Goal: Task Accomplishment & Management: Use online tool/utility

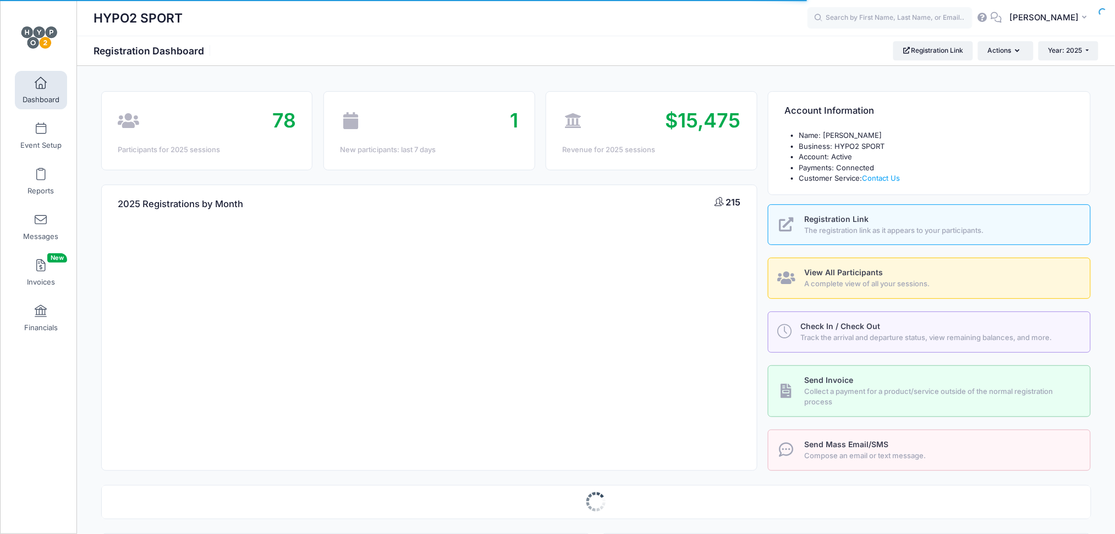
select select
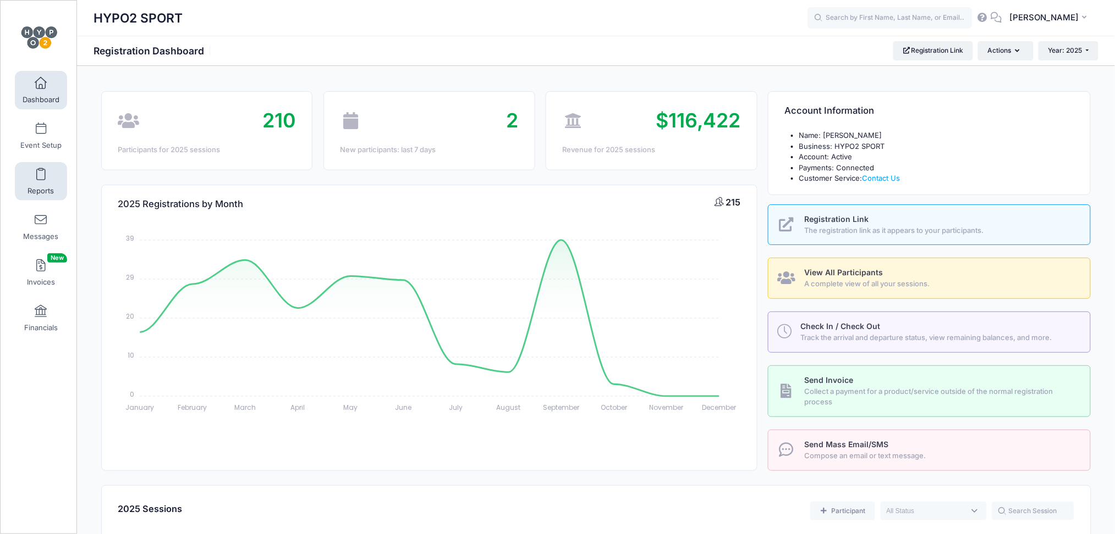
click at [41, 169] on span at bounding box center [41, 175] width 0 height 12
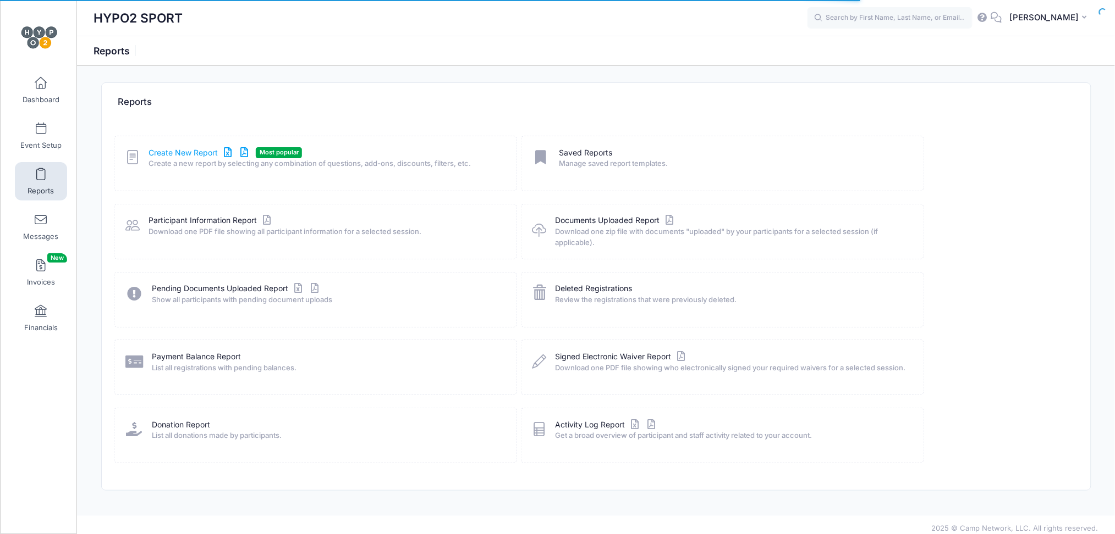
click at [177, 155] on link "Create New Report" at bounding box center [199, 153] width 102 height 12
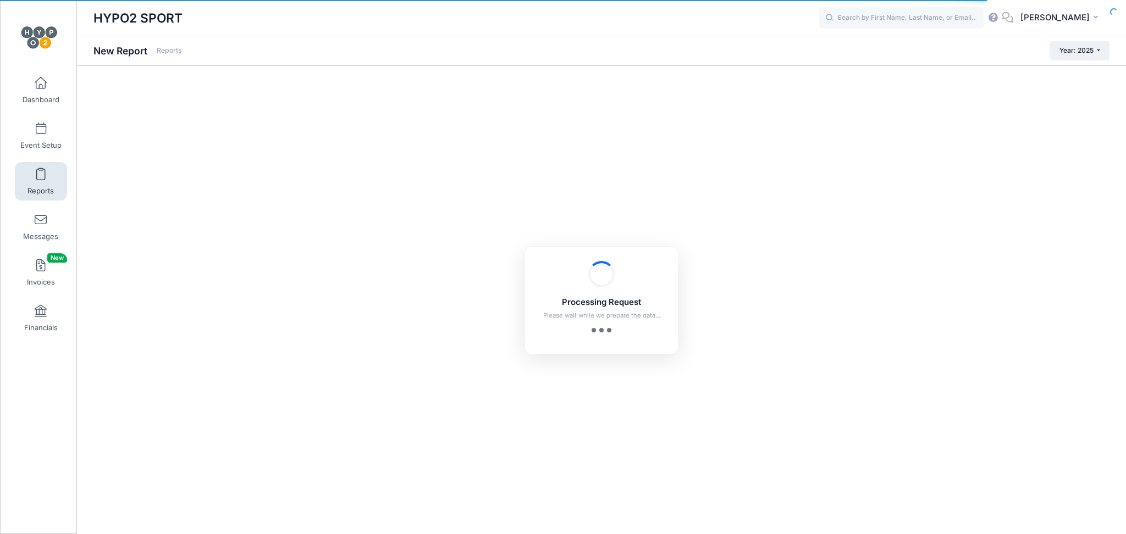
checkbox input "true"
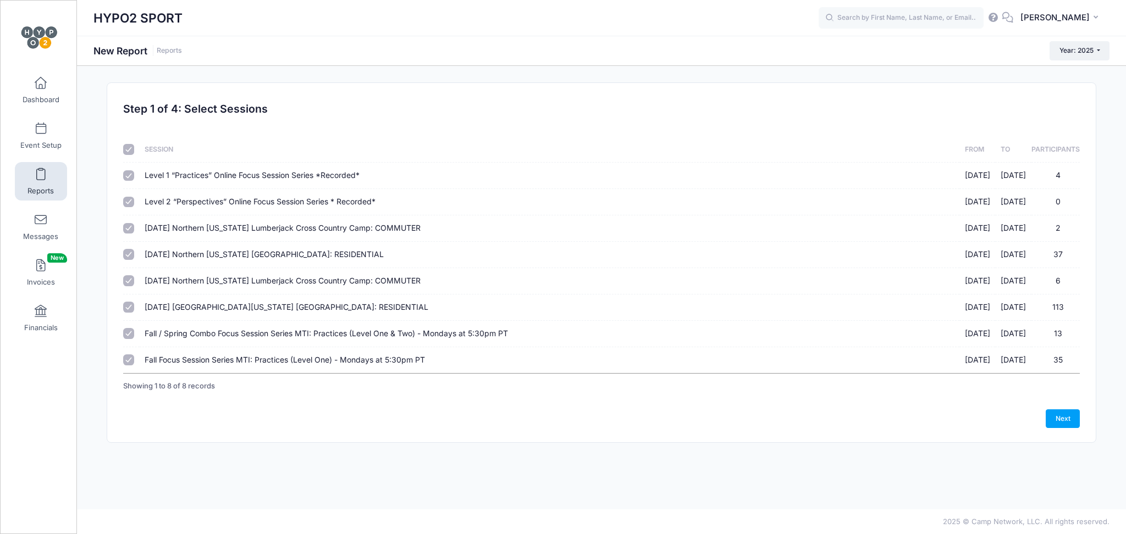
click at [129, 153] on input "checkbox" at bounding box center [128, 149] width 11 height 11
checkbox input "false"
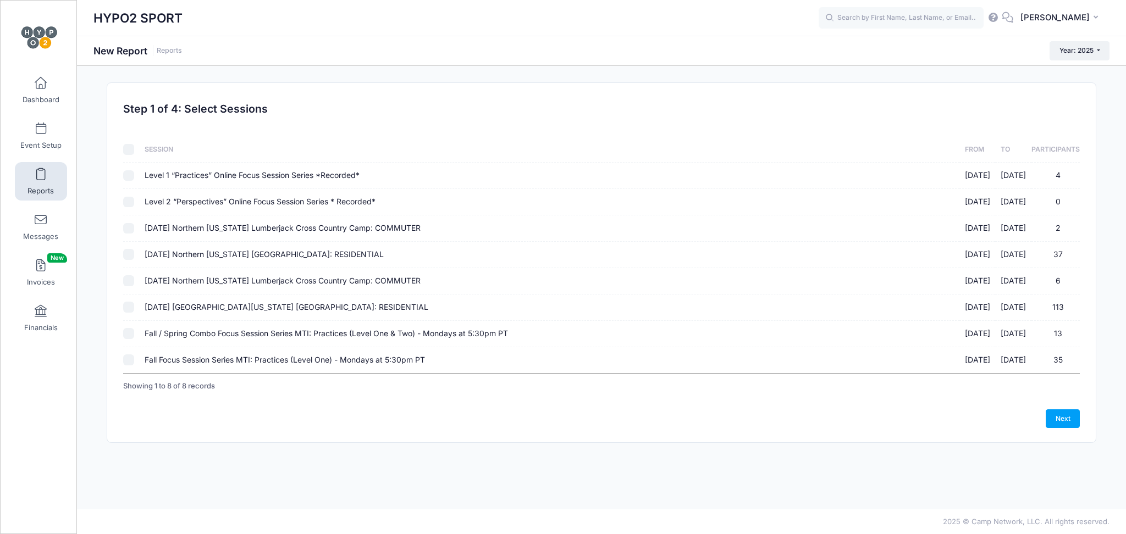
checkbox input "false"
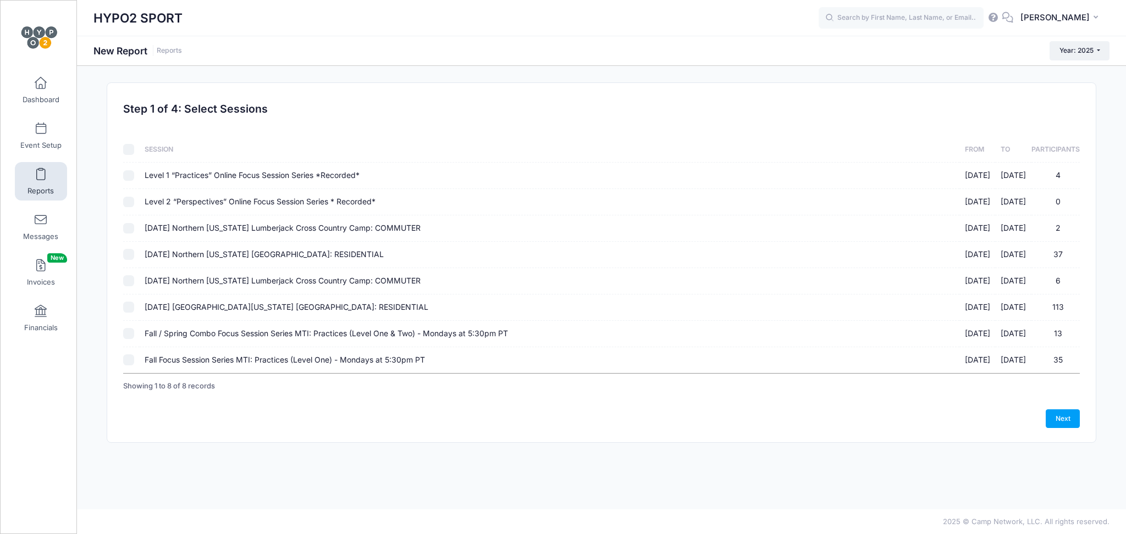
click at [133, 334] on input "Fall / Spring Combo Focus Session Series MTI: Practices (Level One & Two) - Mon…" at bounding box center [128, 333] width 11 height 11
click at [129, 335] on input "Fall / Spring Combo Focus Session Series MTI: Practices (Level One & Two) - Mon…" at bounding box center [128, 333] width 11 height 11
checkbox input "true"
click at [129, 361] on input "Fall Focus Session Series MTI: Practices (Level One) - Mondays at 5:30pm PT 09/…" at bounding box center [128, 360] width 11 height 11
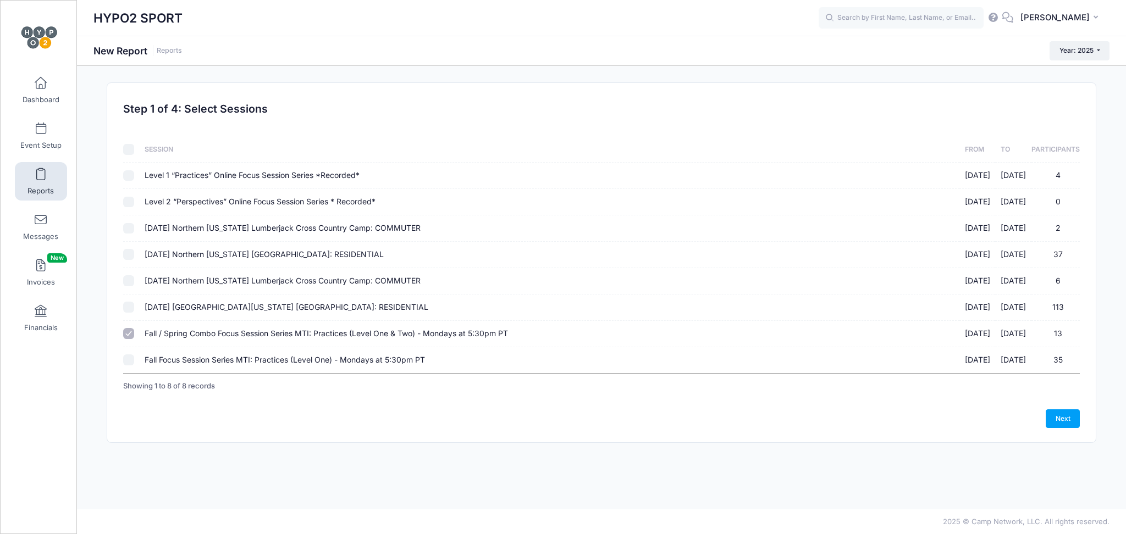
checkbox input "true"
click at [1054, 415] on link "Next" at bounding box center [1063, 419] width 34 height 19
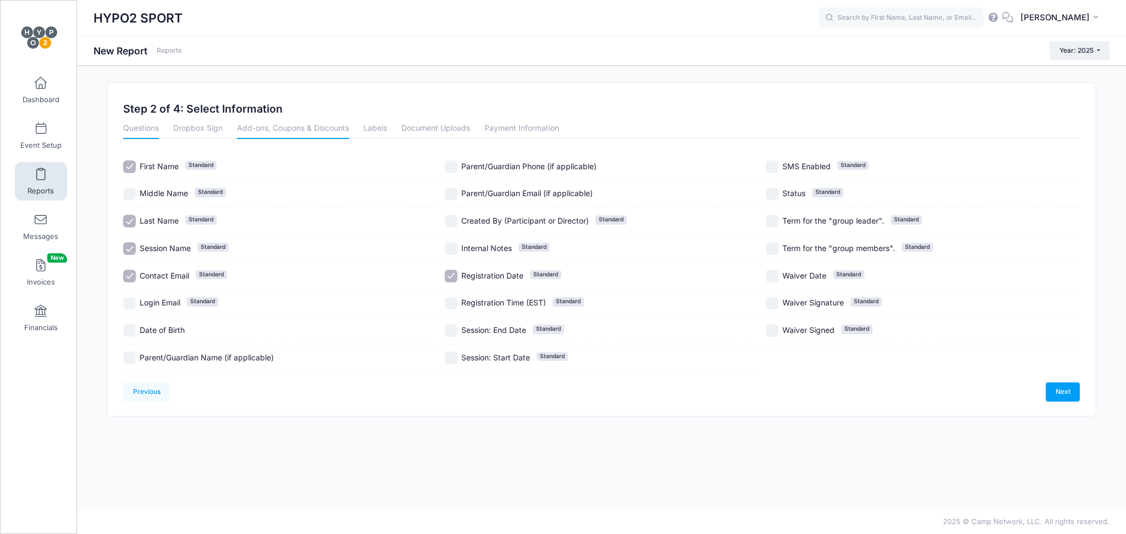
click at [271, 130] on link "Add-ons, Coupons & Discounts" at bounding box center [293, 129] width 112 height 20
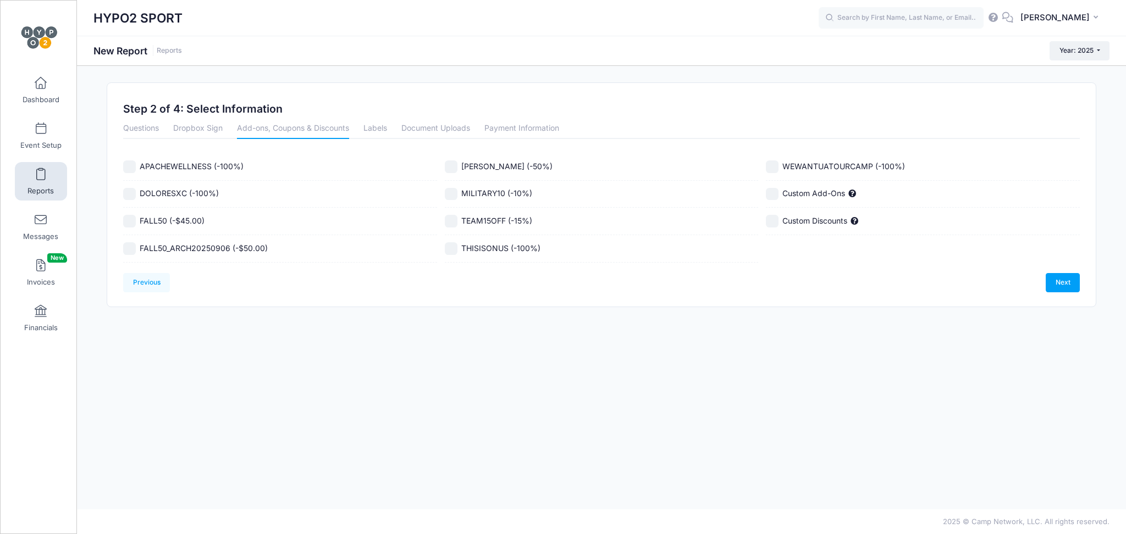
click at [129, 223] on input "FALL50 (-$45.00)" at bounding box center [129, 221] width 13 height 13
checkbox input "true"
click at [1069, 285] on link "Next" at bounding box center [1063, 282] width 34 height 19
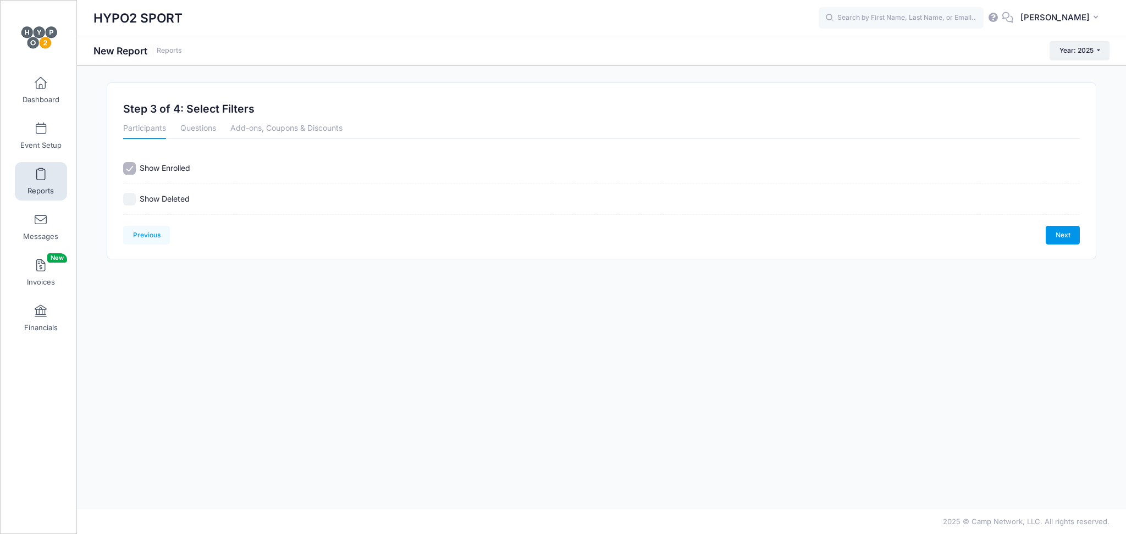
click at [1063, 231] on link "Next" at bounding box center [1063, 235] width 34 height 19
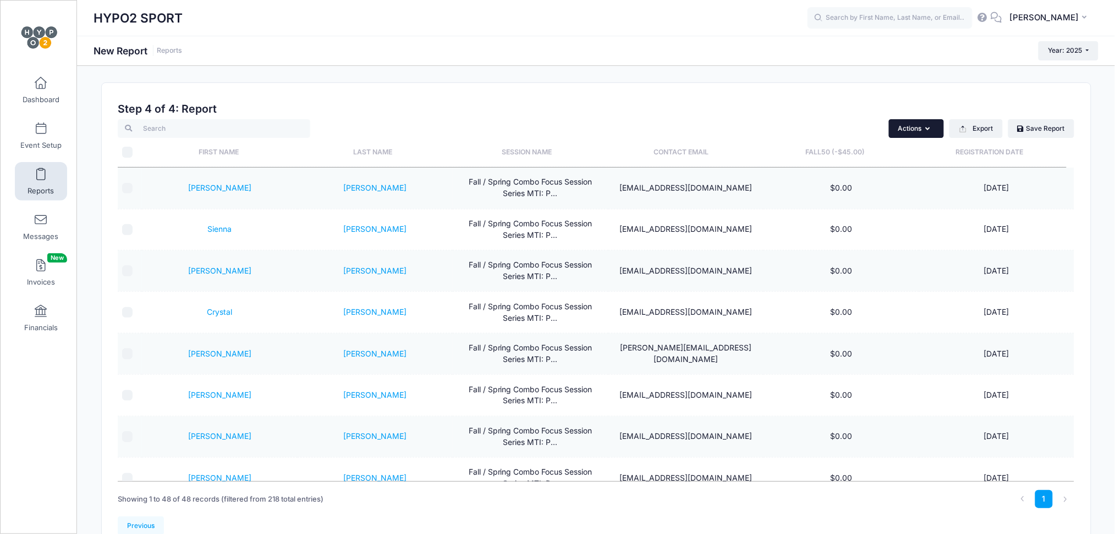
click at [926, 129] on icon "button" at bounding box center [929, 129] width 9 height 0
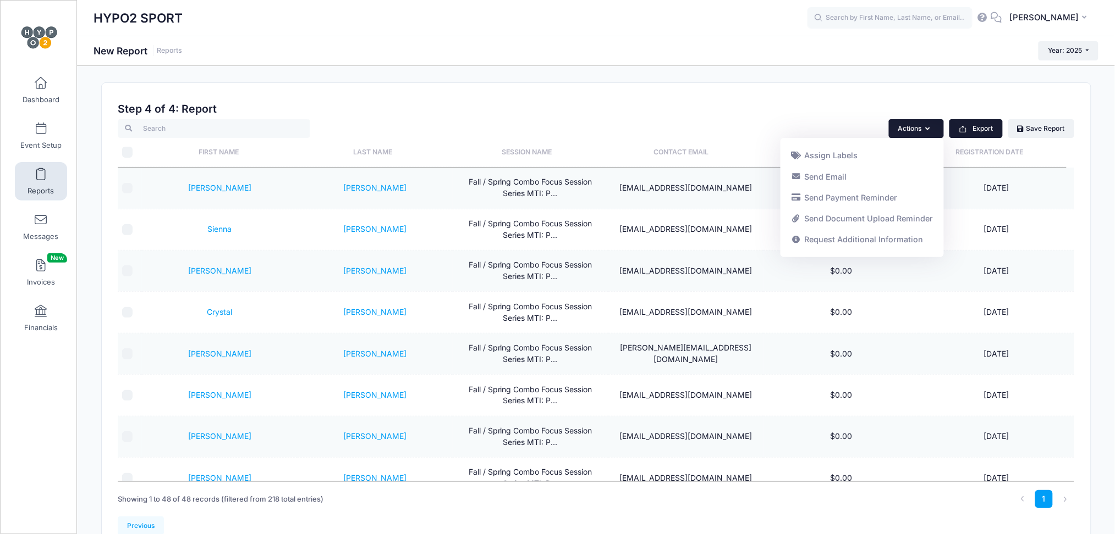
click at [973, 128] on button "Export" at bounding box center [975, 128] width 53 height 19
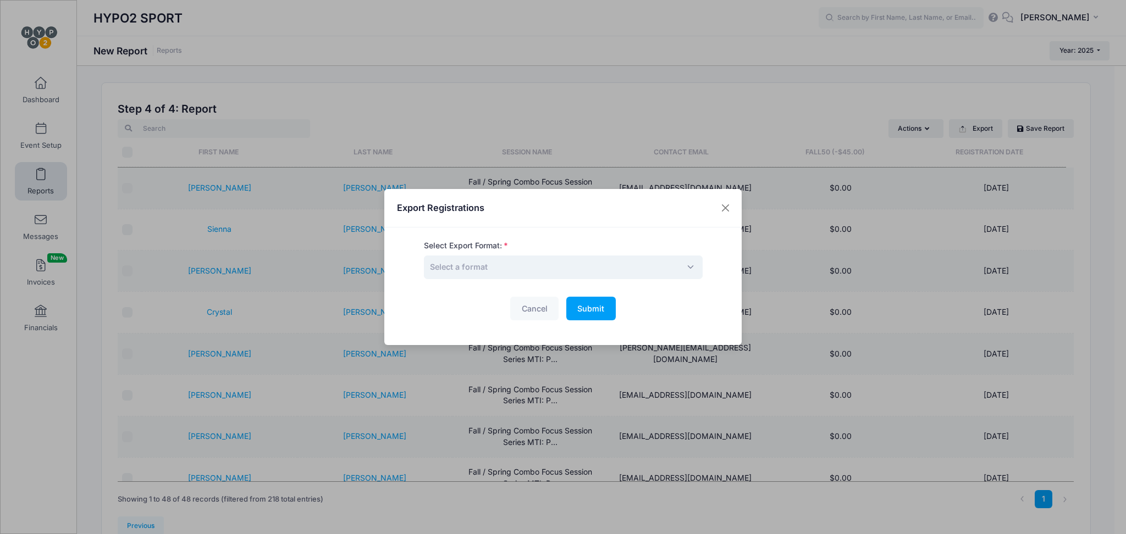
click at [680, 268] on span "Select a format" at bounding box center [563, 268] width 279 height 24
click at [681, 266] on span "Select a format" at bounding box center [563, 268] width 279 height 24
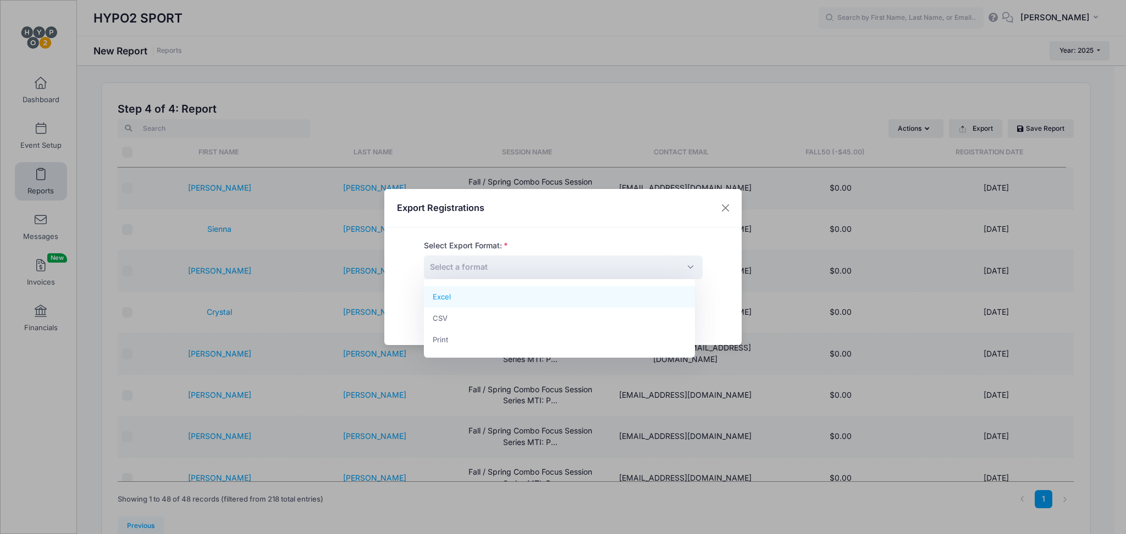
select select "excel"
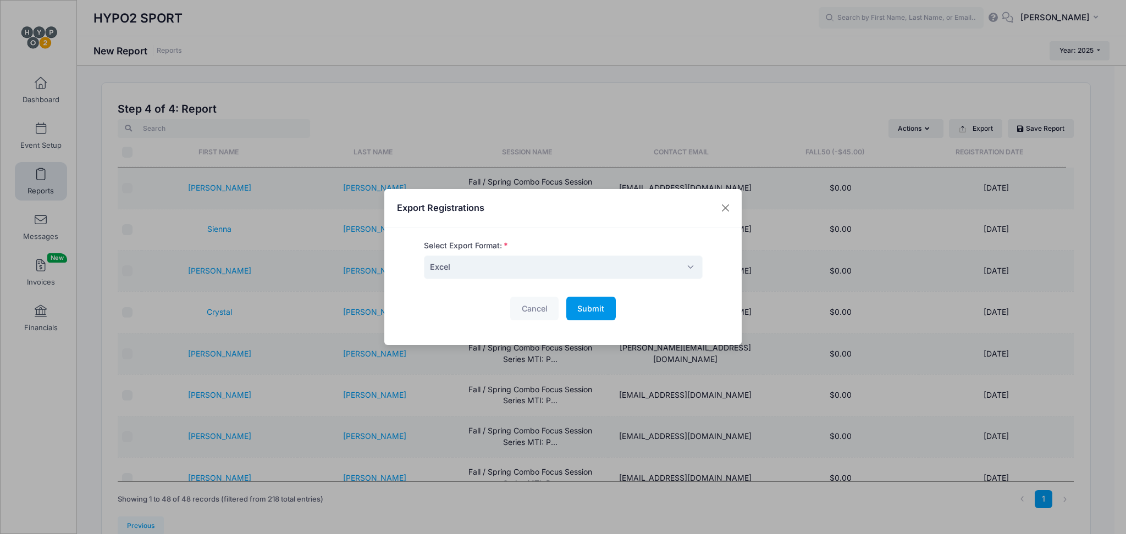
click at [593, 310] on span "Submit" at bounding box center [590, 308] width 27 height 9
